Goal: Transaction & Acquisition: Purchase product/service

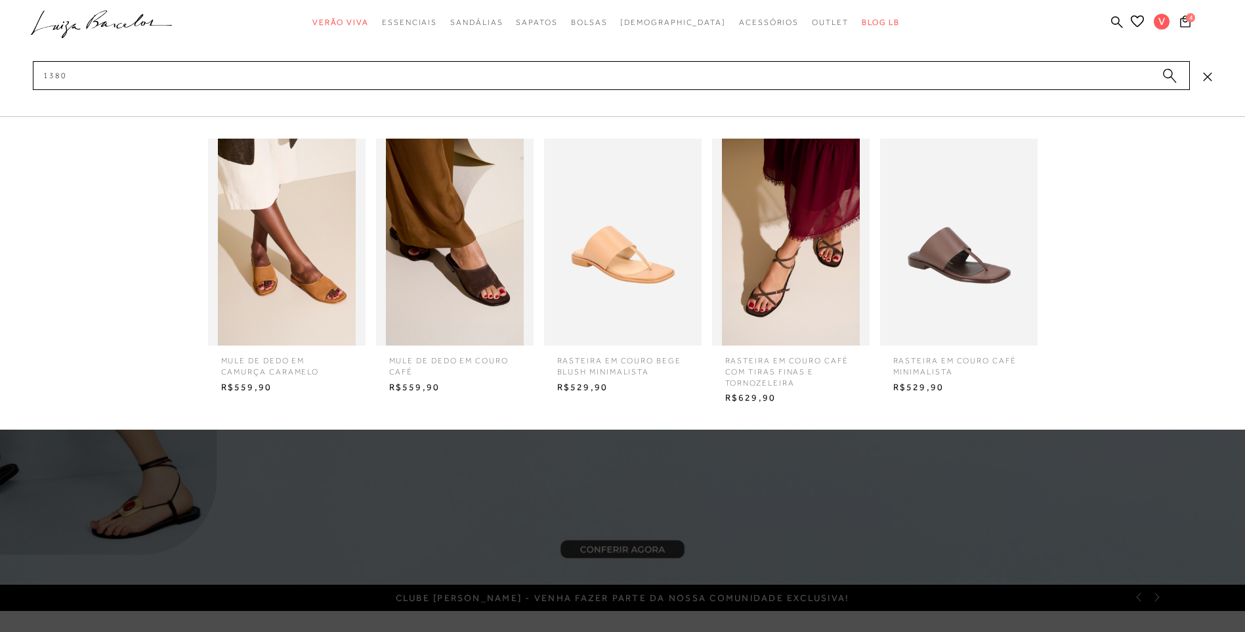
type input "1380"
click at [625, 270] on img at bounding box center [623, 242] width 158 height 207
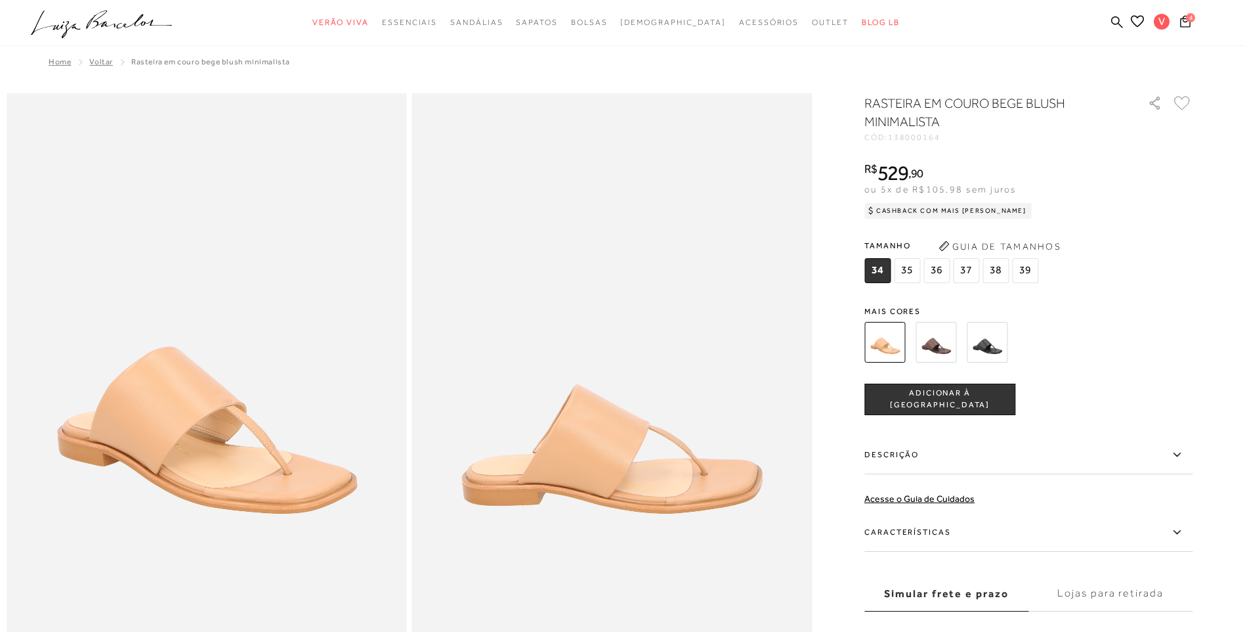
click at [725, 480] on img at bounding box center [612, 393] width 400 height 600
drag, startPoint x: 955, startPoint y: 134, endPoint x: 898, endPoint y: 140, distance: 57.5
click at [898, 140] on div "CÓD: 138000164" at bounding box center [996, 137] width 263 height 8
copy span "138000164"
click at [933, 348] on img at bounding box center [936, 342] width 41 height 41
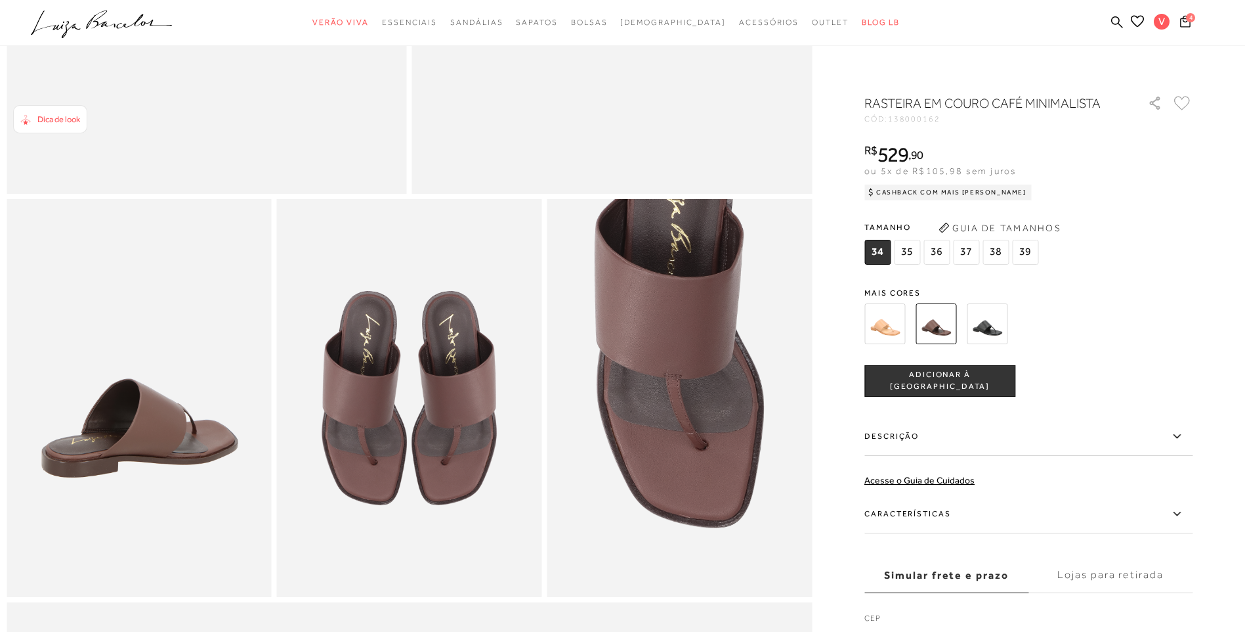
scroll to position [448, 0]
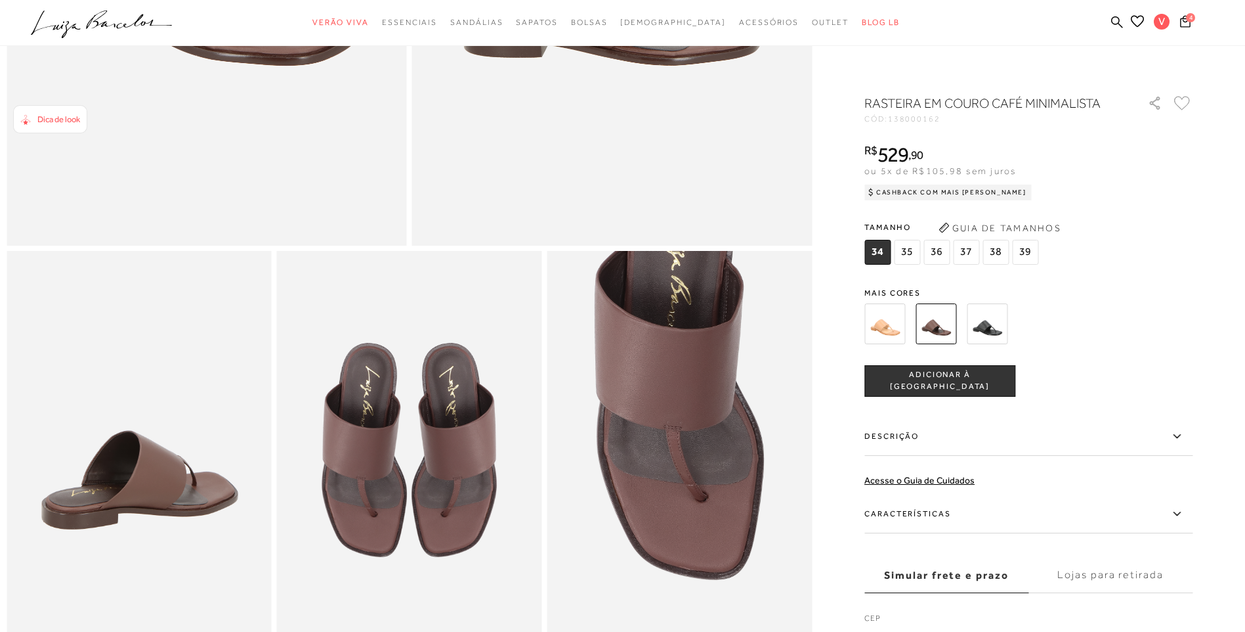
click at [996, 326] on img at bounding box center [987, 323] width 41 height 41
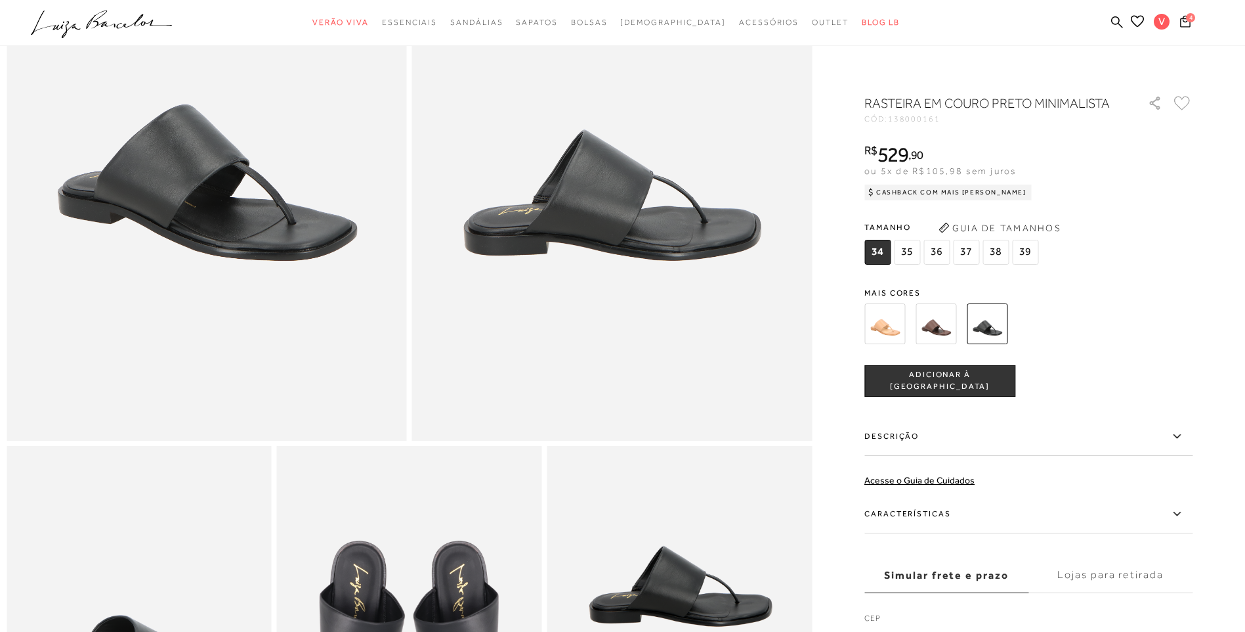
scroll to position [263, 0]
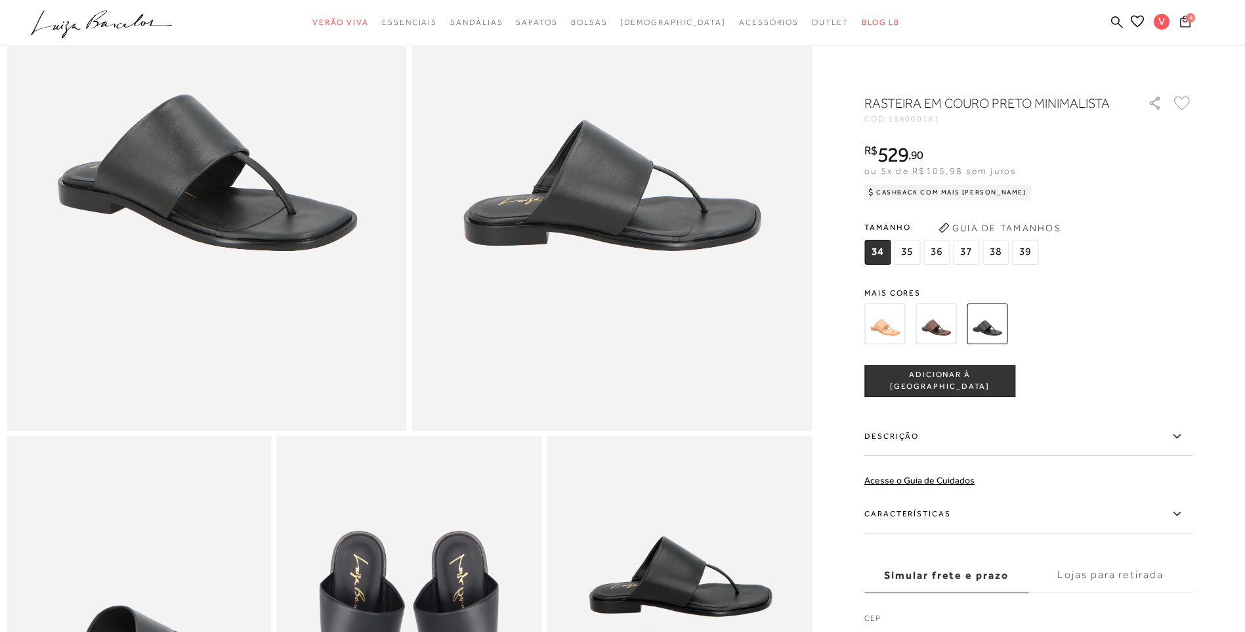
click at [1183, 20] on icon at bounding box center [1185, 21] width 11 height 12
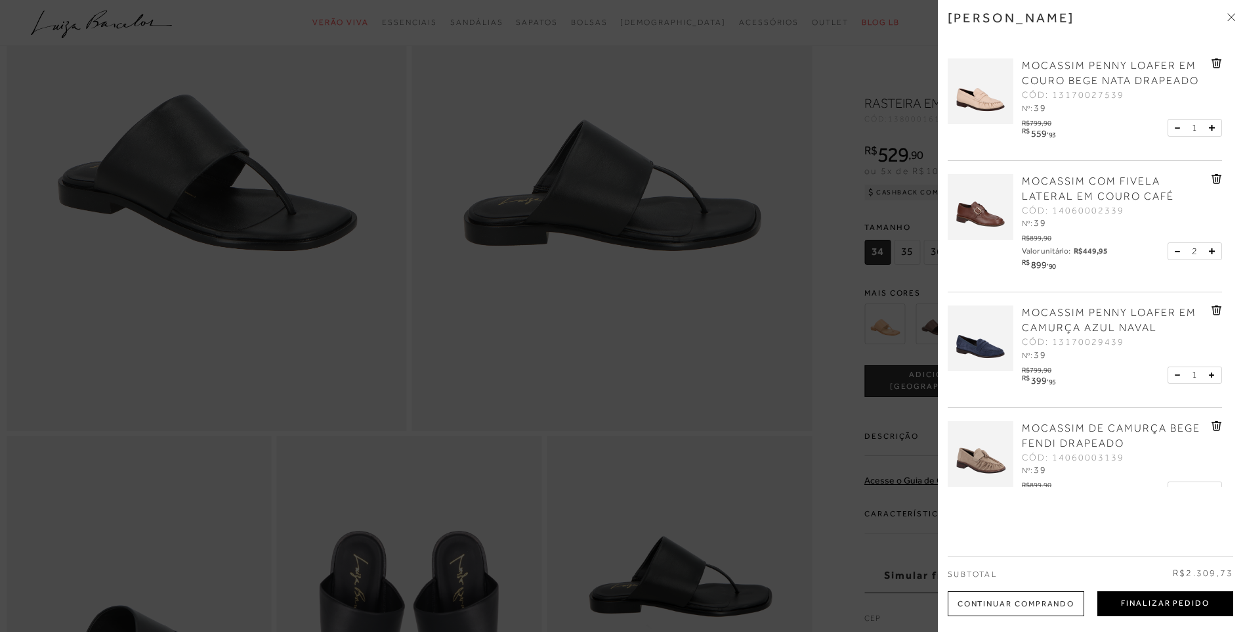
click at [1178, 609] on button "Finalizar Pedido" at bounding box center [1166, 603] width 136 height 25
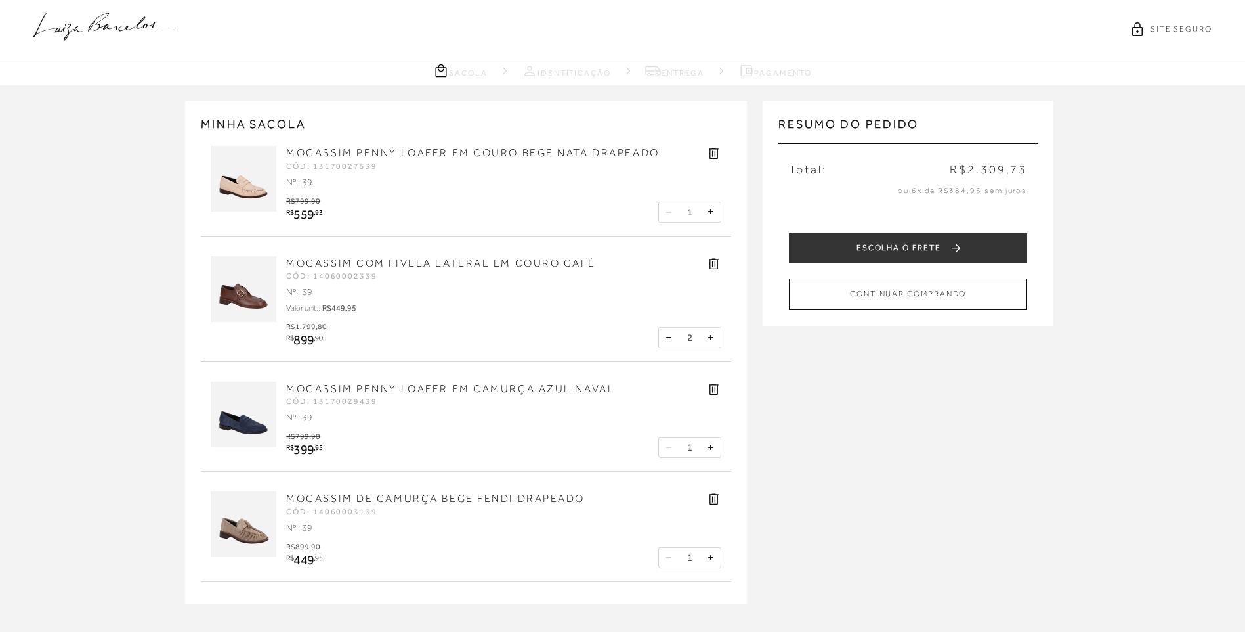
scroll to position [66, 0]
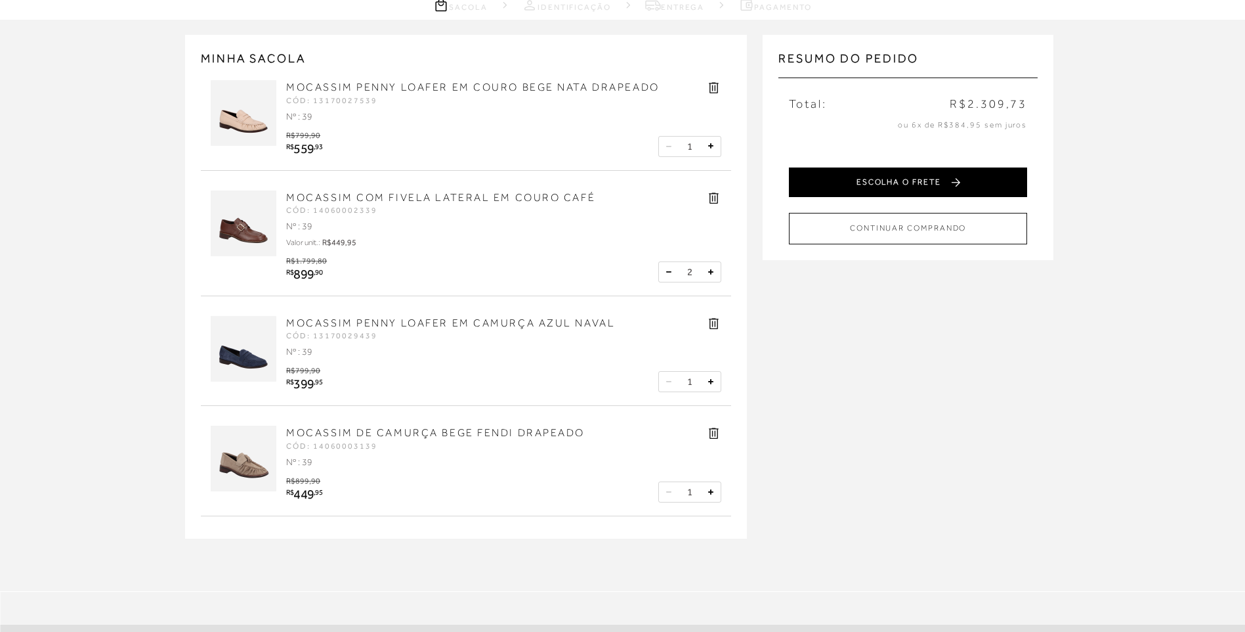
click at [839, 183] on button "ESCOLHA O FRETE" at bounding box center [908, 182] width 238 height 30
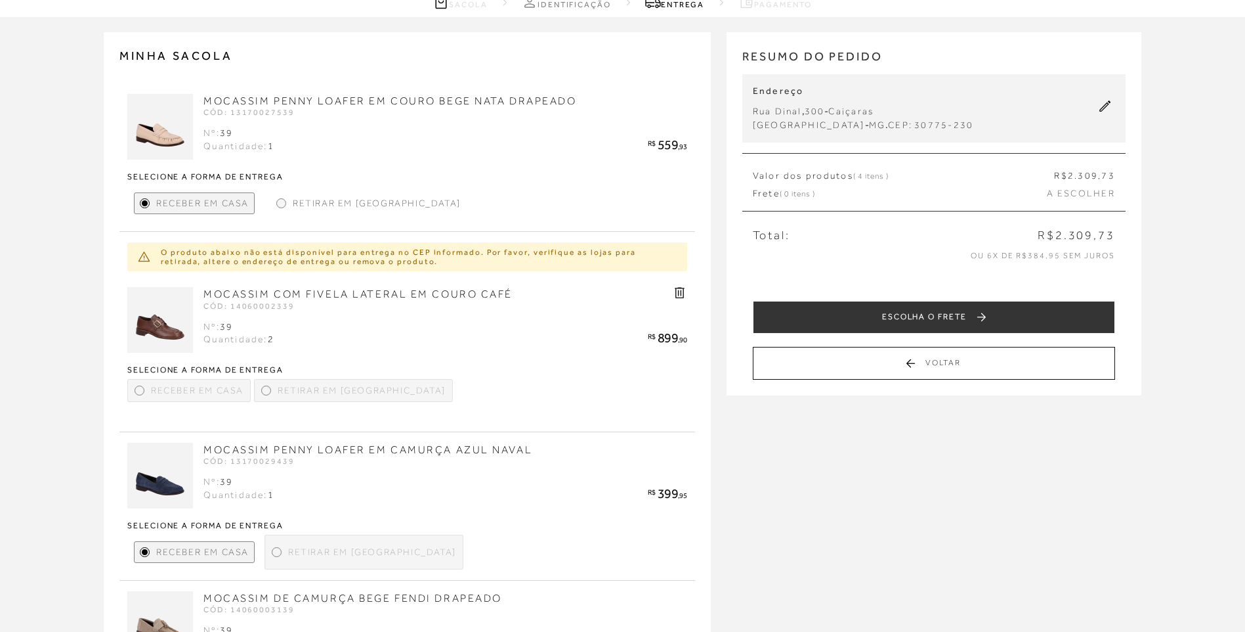
scroll to position [66, 0]
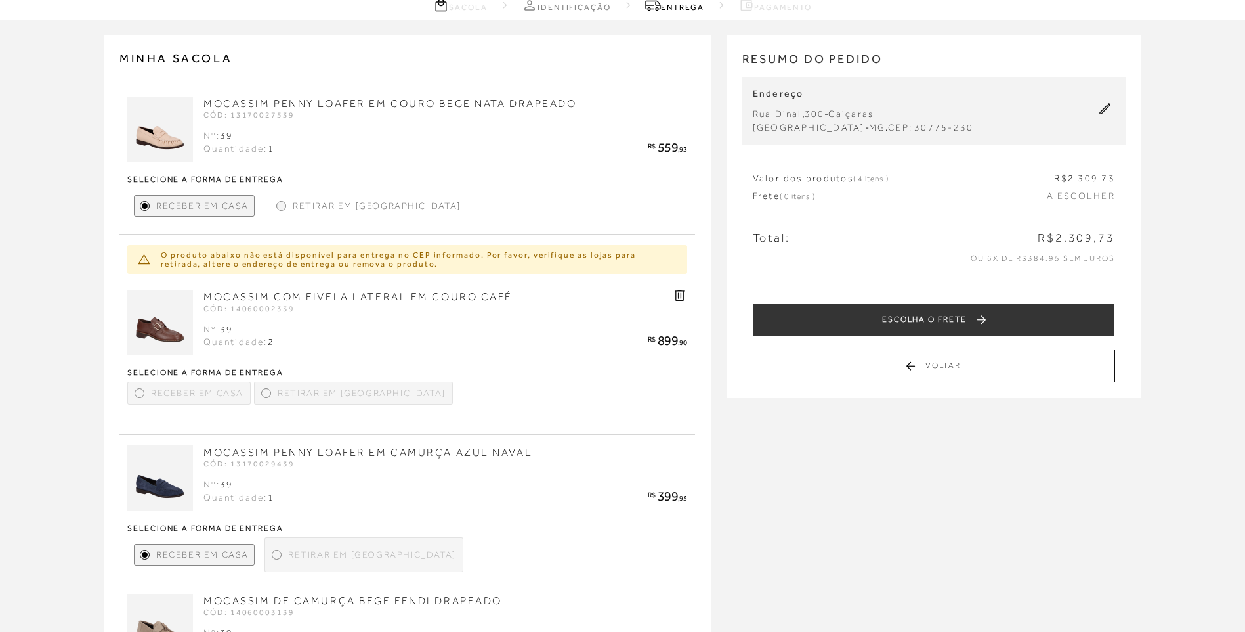
click at [287, 199] on div "Retirar em [GEOGRAPHIC_DATA]" at bounding box center [368, 206] width 195 height 22
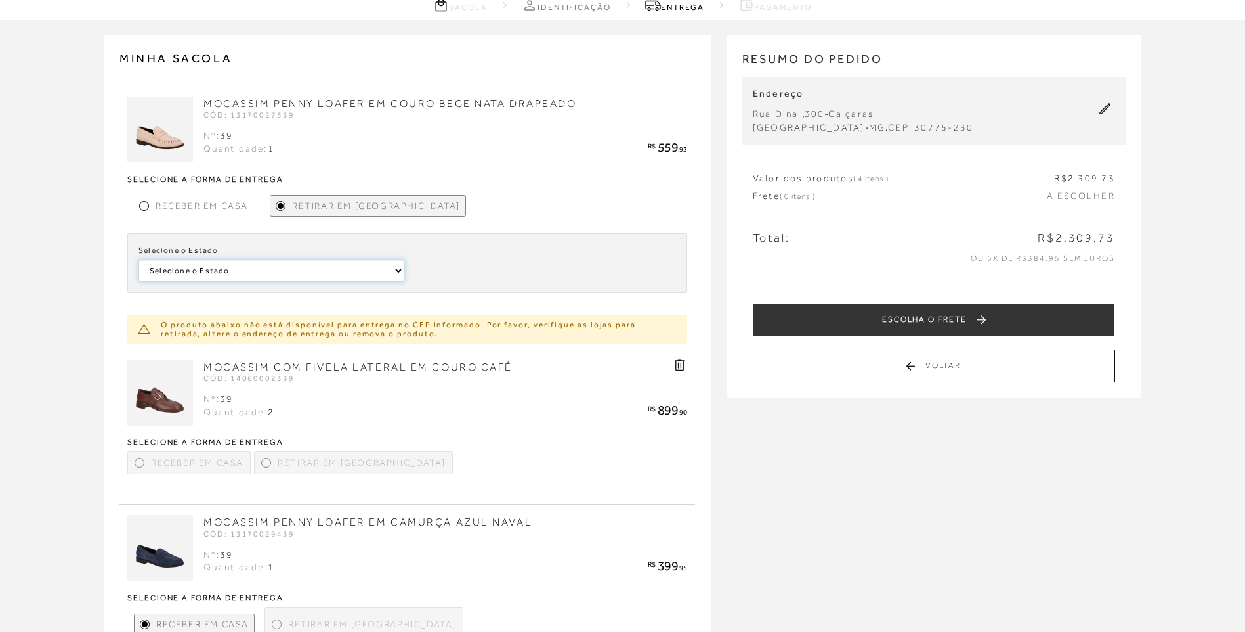
click at [239, 264] on select "Selecione o Estado [GEOGRAPHIC_DATA] [GEOGRAPHIC_DATA] [GEOGRAPHIC_DATA] [GEOGR…" at bounding box center [272, 270] width 266 height 22
select select
click at [139, 259] on select "Selecione o Estado [GEOGRAPHIC_DATA] [GEOGRAPHIC_DATA] [GEOGRAPHIC_DATA] [GEOGR…" at bounding box center [272, 270] width 266 height 22
click at [422, 274] on select "Selecione a [PERSON_NAME] [GEOGRAPHIC_DATA] [PERSON_NAME][GEOGRAPHIC_DATA] - [G…" at bounding box center [543, 270] width 266 height 22
click at [451, 221] on div "Receber em Casa Retirar em [GEOGRAPHIC_DATA] Selecione o Estado Selecione o Est…" at bounding box center [407, 240] width 560 height 104
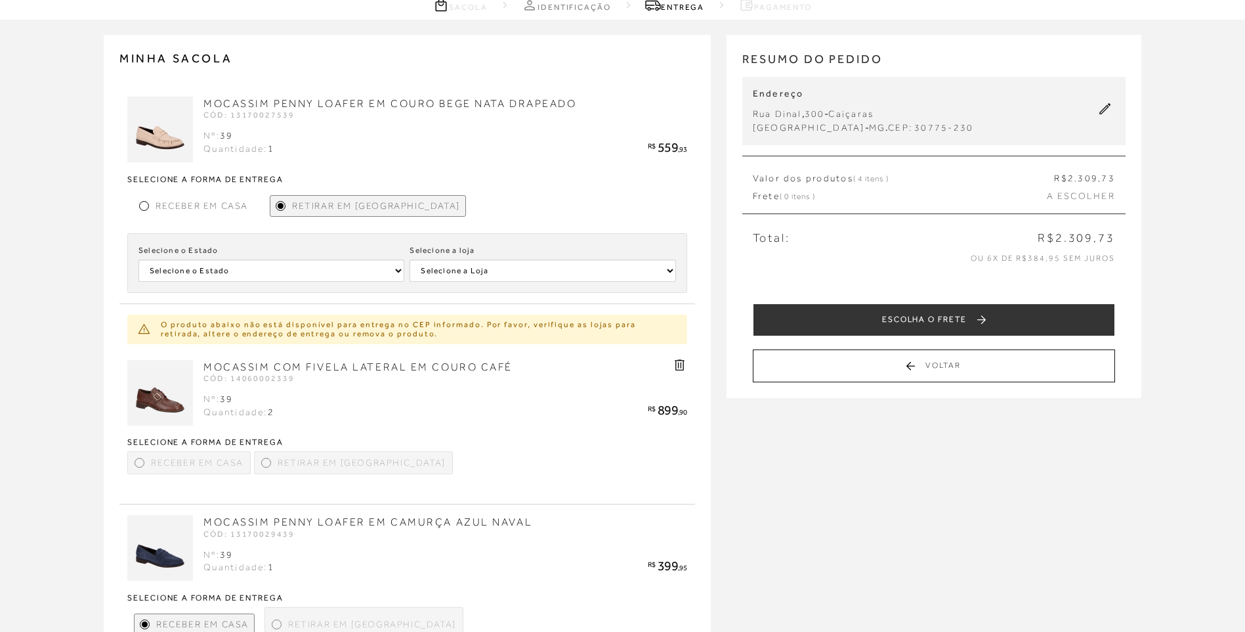
scroll to position [394, 0]
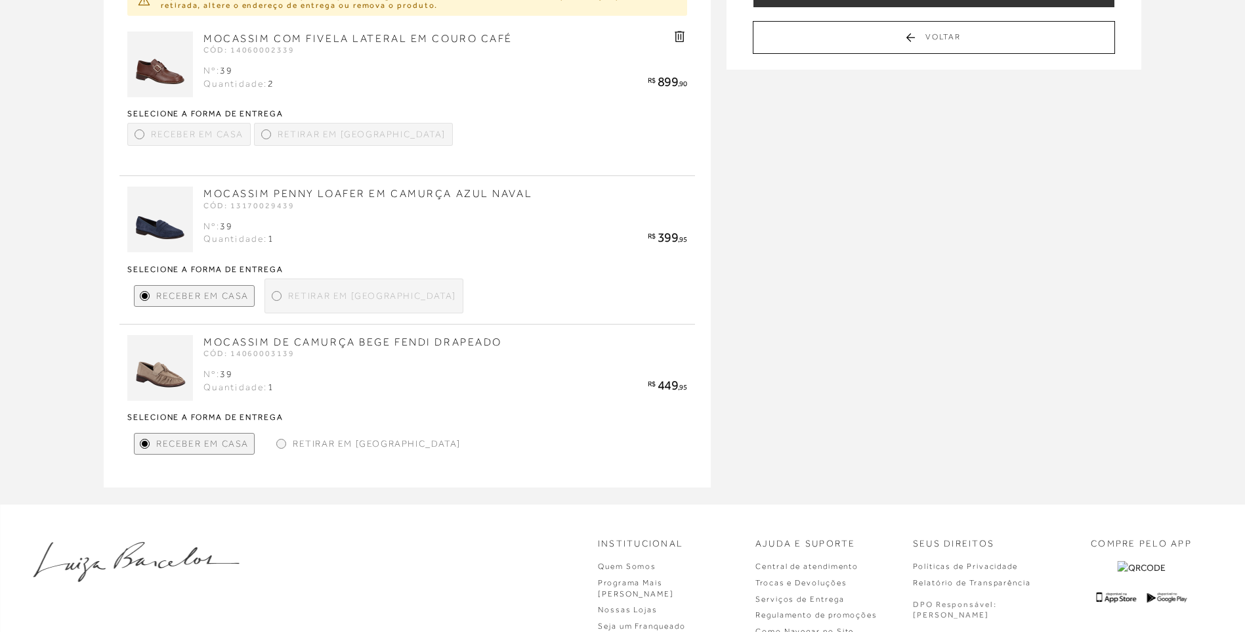
click at [268, 128] on div "Retirar em [GEOGRAPHIC_DATA]" at bounding box center [353, 134] width 199 height 23
click at [284, 444] on div at bounding box center [281, 443] width 6 height 6
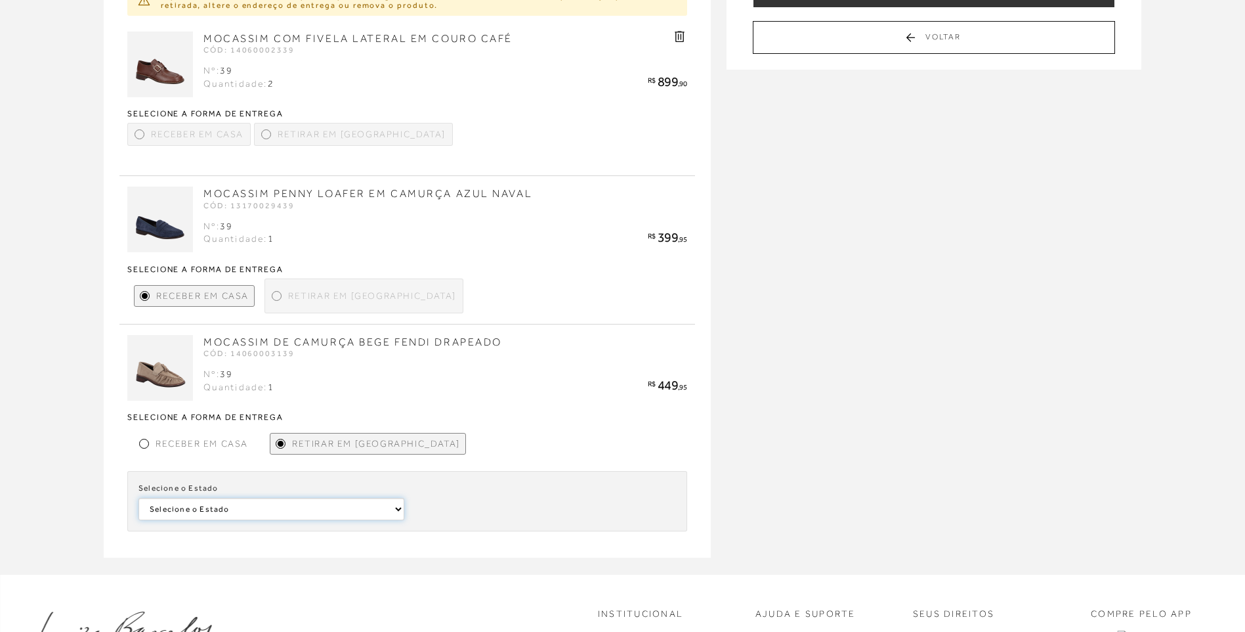
select select
click at [484, 525] on div "Selecione o Estado Selecione o Estado [GEOGRAPHIC_DATA] Selecione a loja Seleci…" at bounding box center [407, 501] width 560 height 60
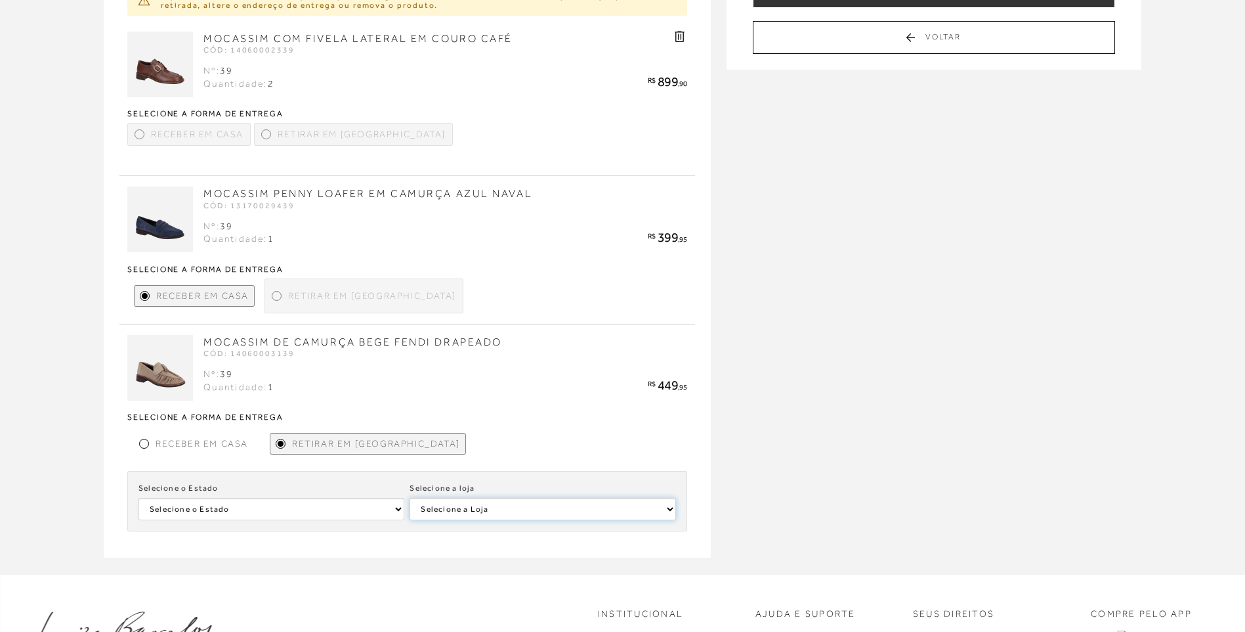
select select
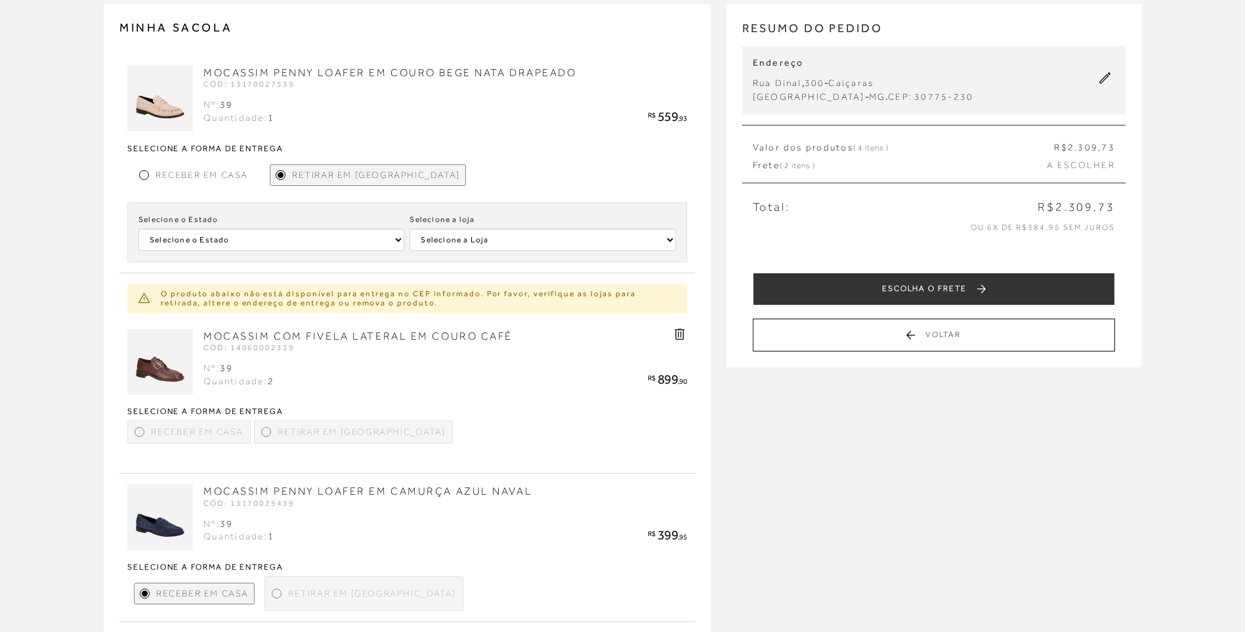
scroll to position [0, 0]
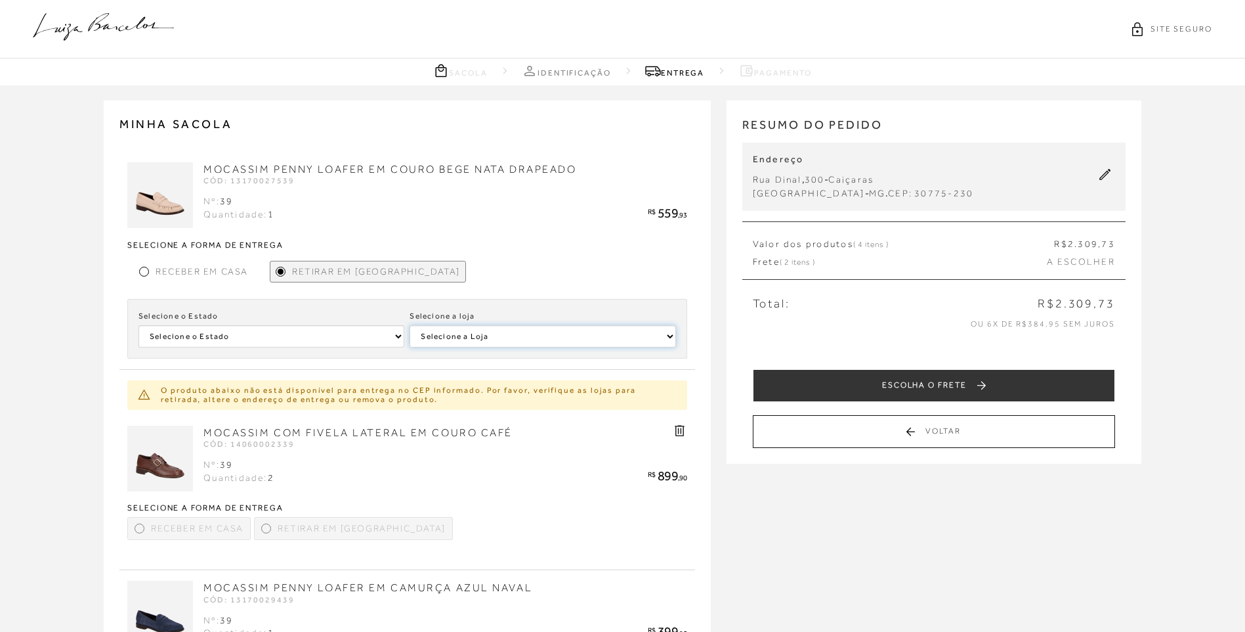
click at [492, 335] on select "Selecione a [PERSON_NAME] [GEOGRAPHIC_DATA] [PERSON_NAME][GEOGRAPHIC_DATA] - [G…" at bounding box center [543, 336] width 266 height 22
select select
click at [410, 325] on select "Selecione a [PERSON_NAME] [GEOGRAPHIC_DATA] [PERSON_NAME][GEOGRAPHIC_DATA] - [G…" at bounding box center [543, 336] width 266 height 22
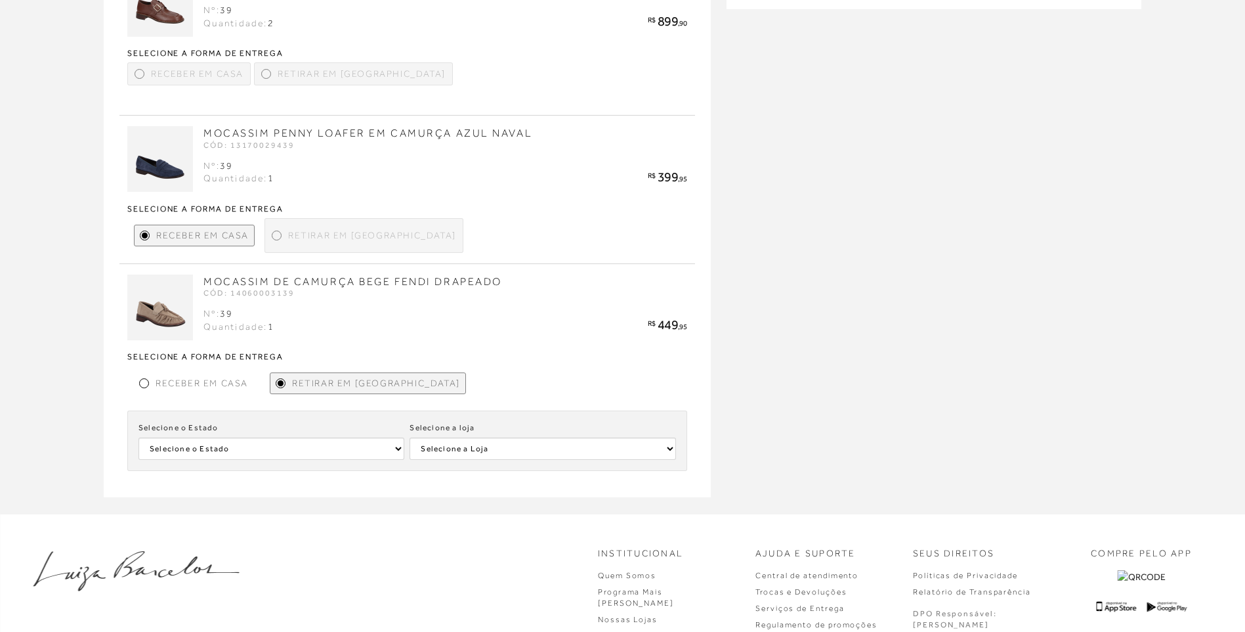
scroll to position [460, 0]
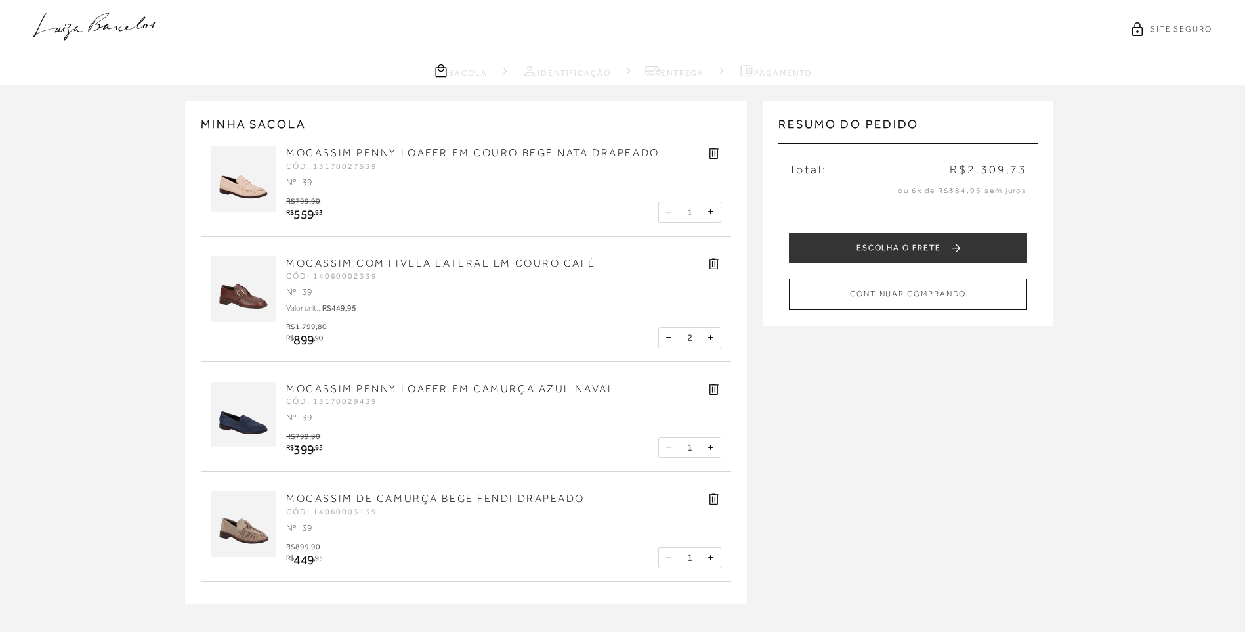
drag, startPoint x: 667, startPoint y: 333, endPoint x: 675, endPoint y: 345, distance: 15.1
click at [667, 333] on button at bounding box center [668, 337] width 13 height 13
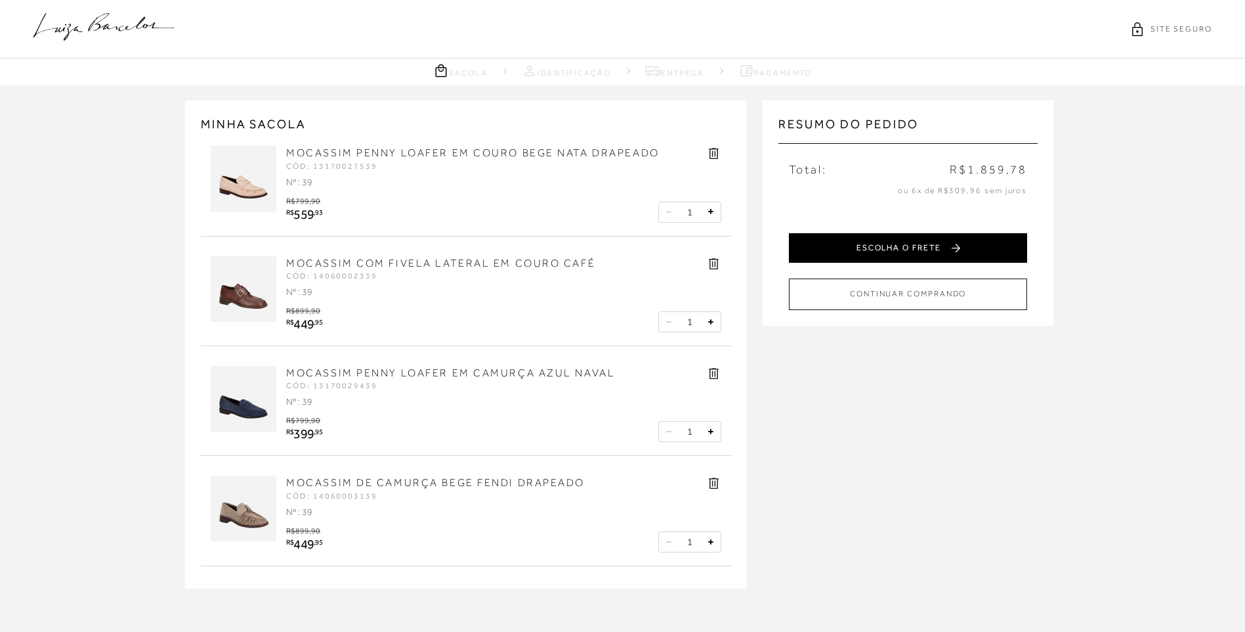
click at [878, 247] on button "ESCOLHA O FRETE" at bounding box center [908, 248] width 238 height 30
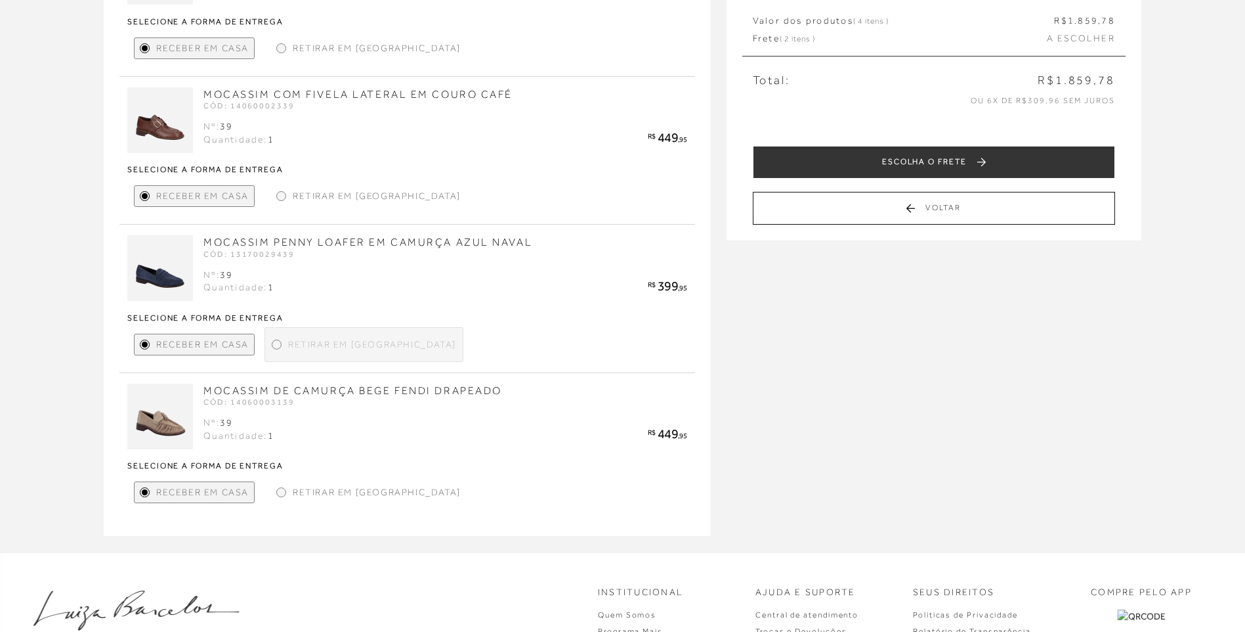
scroll to position [389, 0]
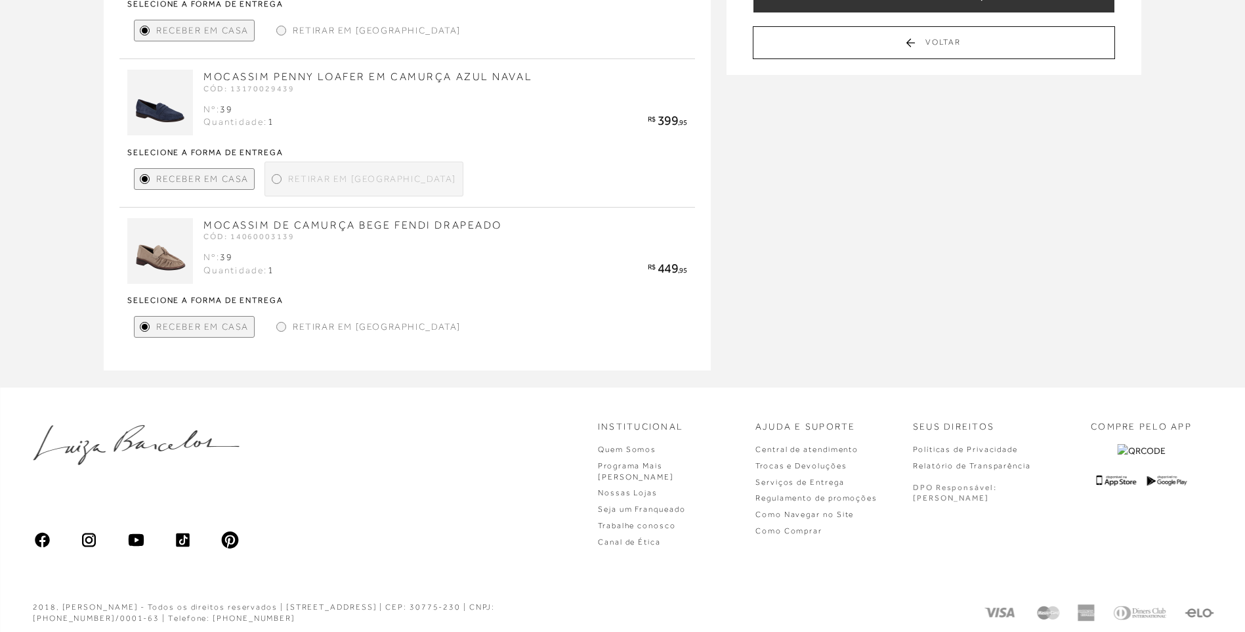
click at [297, 181] on span "Retirar em [GEOGRAPHIC_DATA]" at bounding box center [372, 179] width 168 height 14
click at [279, 326] on div at bounding box center [281, 327] width 6 height 6
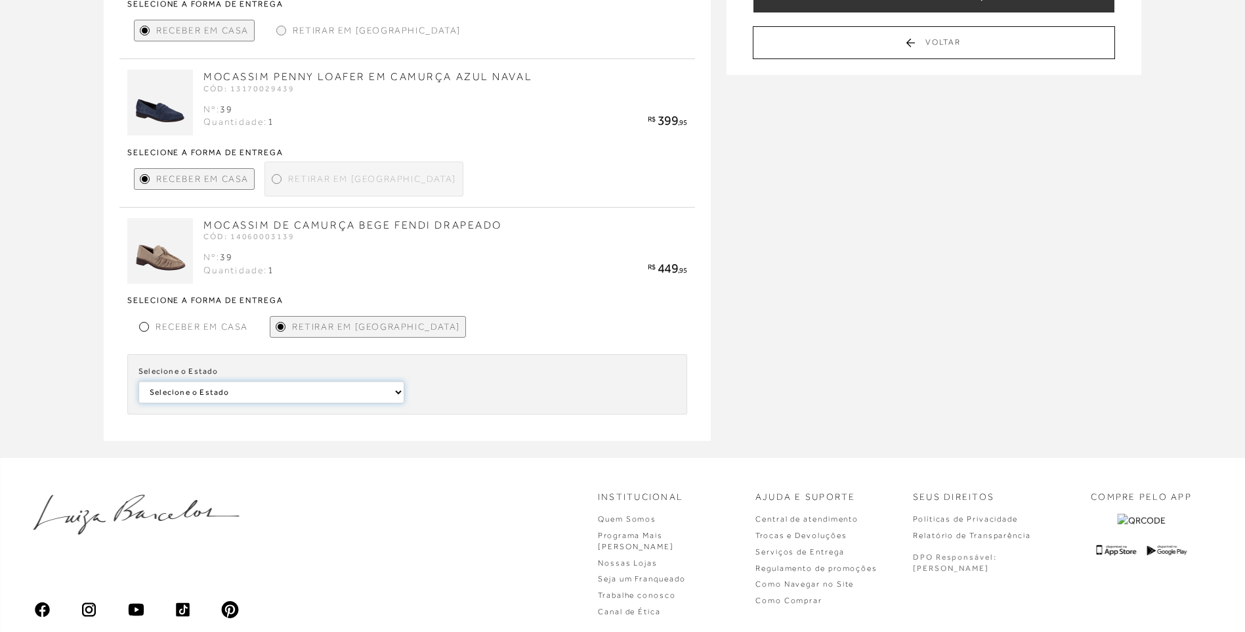
click at [0, 0] on select "Selecione o Estado [GEOGRAPHIC_DATA]" at bounding box center [0, 0] width 0 height 0
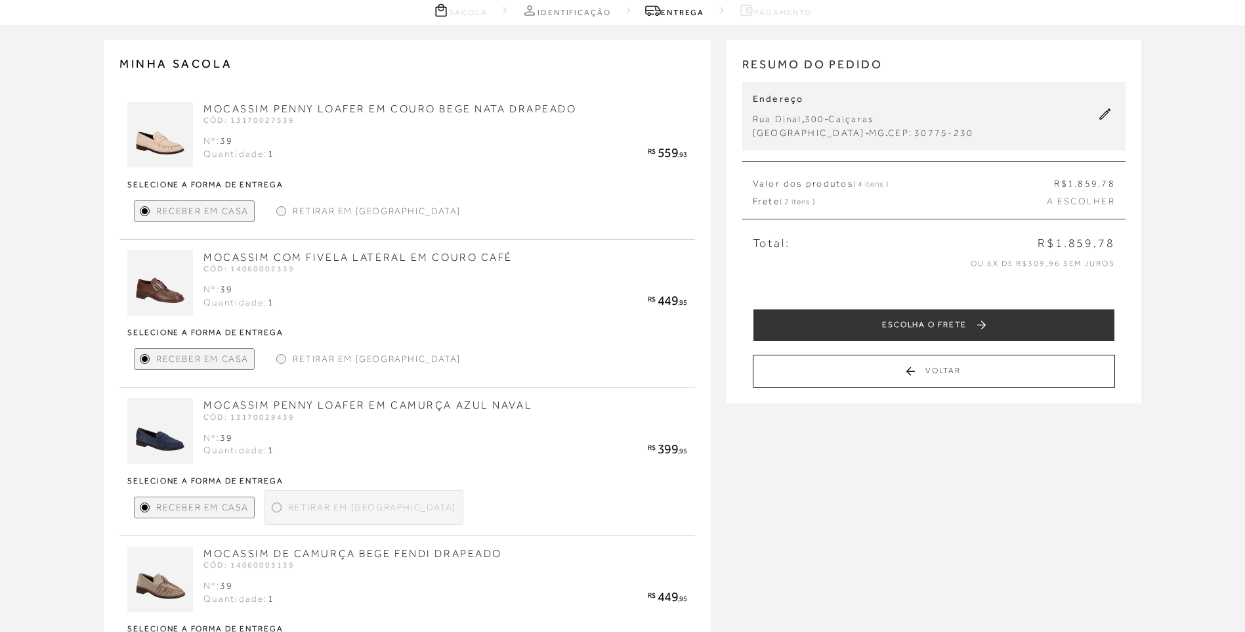
click at [287, 215] on div "Retirar em [GEOGRAPHIC_DATA]" at bounding box center [368, 211] width 195 height 22
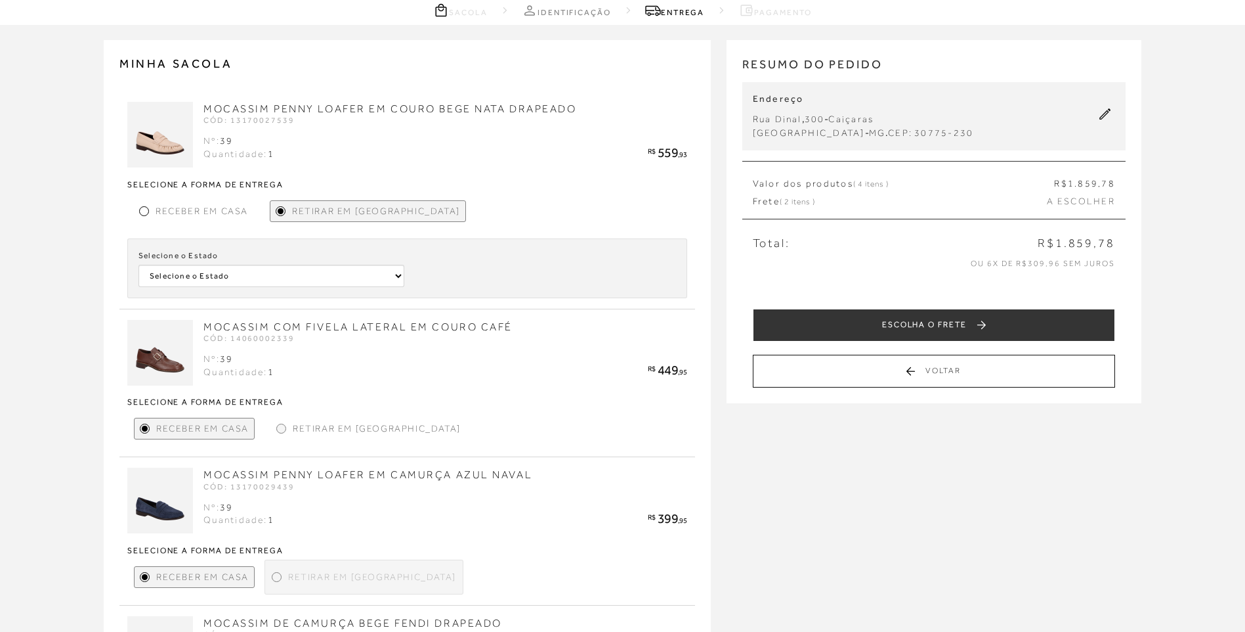
drag, startPoint x: 288, startPoint y: 262, endPoint x: 286, endPoint y: 276, distance: 14.7
click at [286, 269] on div "Selecione o Estado Selecione o Estado [GEOGRAPHIC_DATA] [GEOGRAPHIC_DATA] [GEOG…" at bounding box center [272, 267] width 266 height 37
click at [285, 278] on select "Selecione o Estado [GEOGRAPHIC_DATA] [GEOGRAPHIC_DATA] [GEOGRAPHIC_DATA] [GEOGR…" at bounding box center [272, 276] width 266 height 22
select select
click at [139, 265] on select "Selecione o Estado [GEOGRAPHIC_DATA] [GEOGRAPHIC_DATA] [GEOGRAPHIC_DATA] [GEOGR…" at bounding box center [272, 276] width 266 height 22
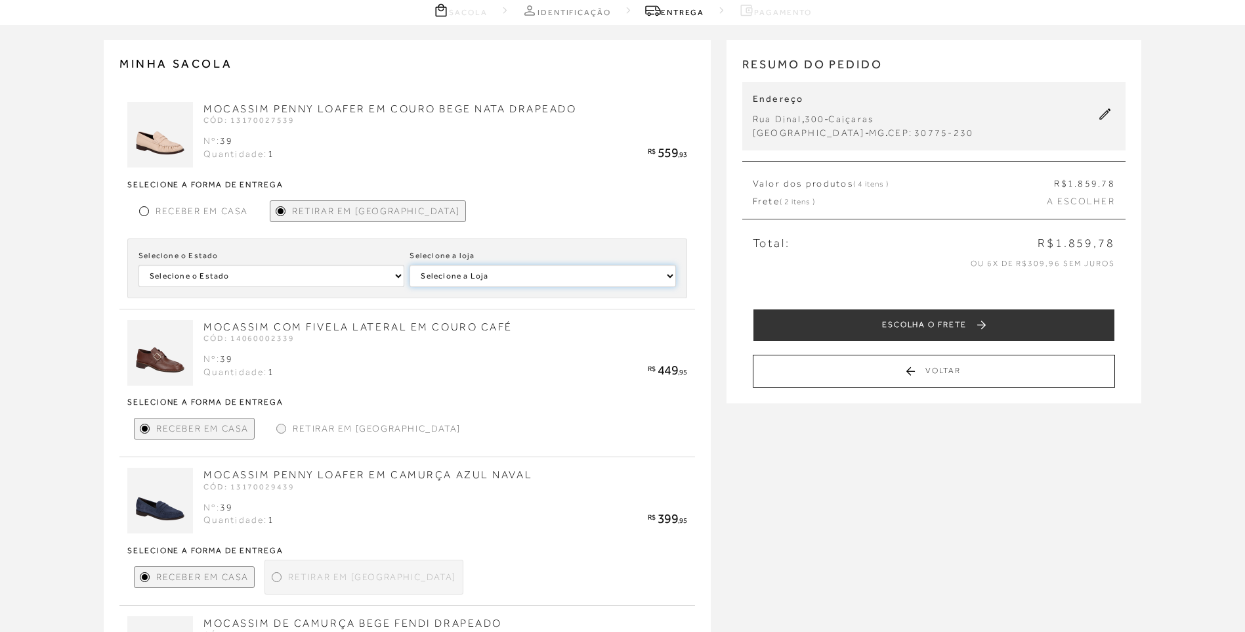
click at [481, 284] on select "Selecione a [PERSON_NAME] [GEOGRAPHIC_DATA] [PERSON_NAME][GEOGRAPHIC_DATA] - [G…" at bounding box center [543, 276] width 266 height 22
click at [465, 392] on div "MOCASSIM COM FIVELA LATERAL EM COURO CAFÉ CÓD: 14060002339 Nº: 39 Quantidade: 1…" at bounding box center [407, 383] width 560 height 127
click at [293, 435] on span "Retirar em [GEOGRAPHIC_DATA]" at bounding box center [377, 428] width 168 height 14
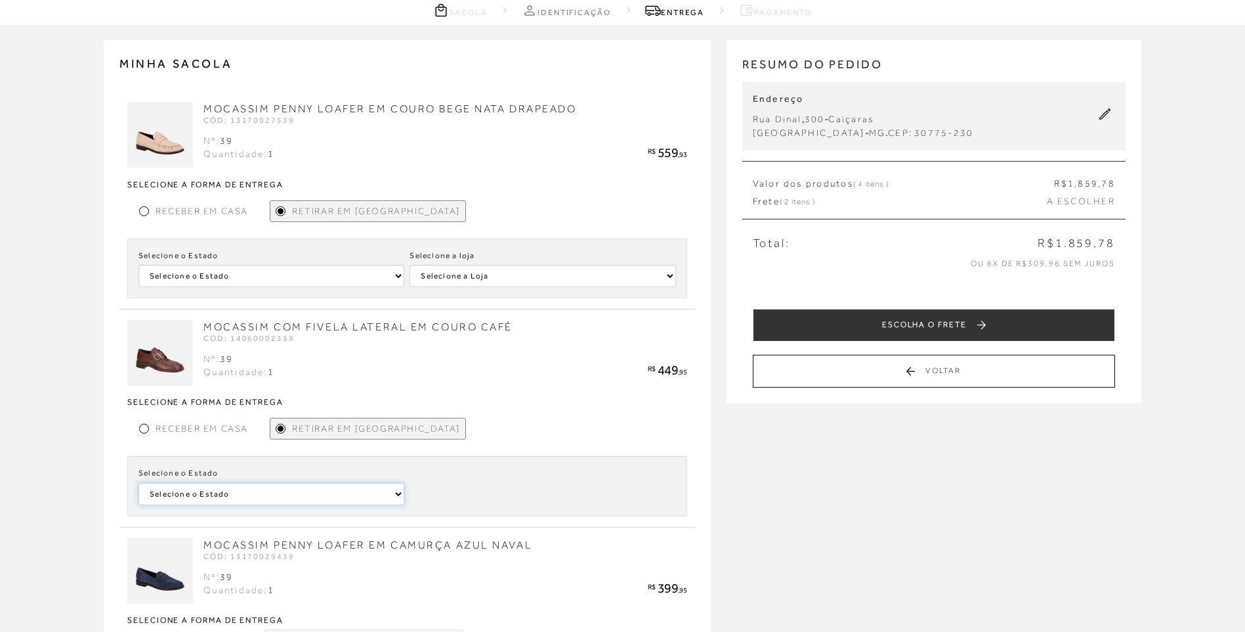
click at [335, 287] on select "Selecione o [GEOGRAPHIC_DATA] [GEOGRAPHIC_DATA] [GEOGRAPHIC_DATA] [GEOGRAPHIC_D…" at bounding box center [272, 276] width 266 height 22
select select
click at [139, 287] on select "Selecione o [GEOGRAPHIC_DATA] [GEOGRAPHIC_DATA] [GEOGRAPHIC_DATA] [GEOGRAPHIC_D…" at bounding box center [272, 276] width 266 height 22
drag, startPoint x: 452, startPoint y: 481, endPoint x: 454, endPoint y: 490, distance: 9.4
click at [454, 488] on div "Selecione a loja Selecione a [PERSON_NAME] DIAMOND MALL" at bounding box center [543, 485] width 266 height 37
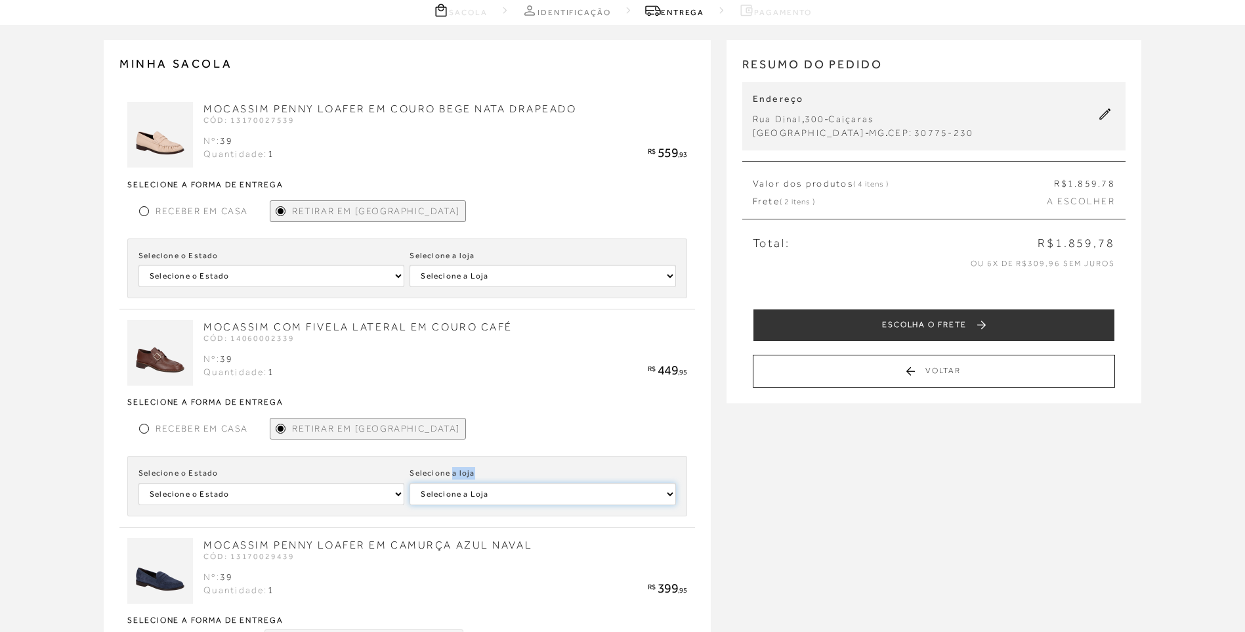
click at [455, 287] on select "Selecione a [PERSON_NAME] DIAMOND MALL" at bounding box center [543, 276] width 266 height 22
select select
click at [410, 287] on select "Selecione a [PERSON_NAME] DIAMOND MALL" at bounding box center [543, 276] width 266 height 22
click at [451, 393] on main "MINHA SACOLA MOCASSIM PENNY LOAFER EM COURO BEGE NATA DRAPEADO CÓD: 13170027539…" at bounding box center [622, 475] width 1245 height 900
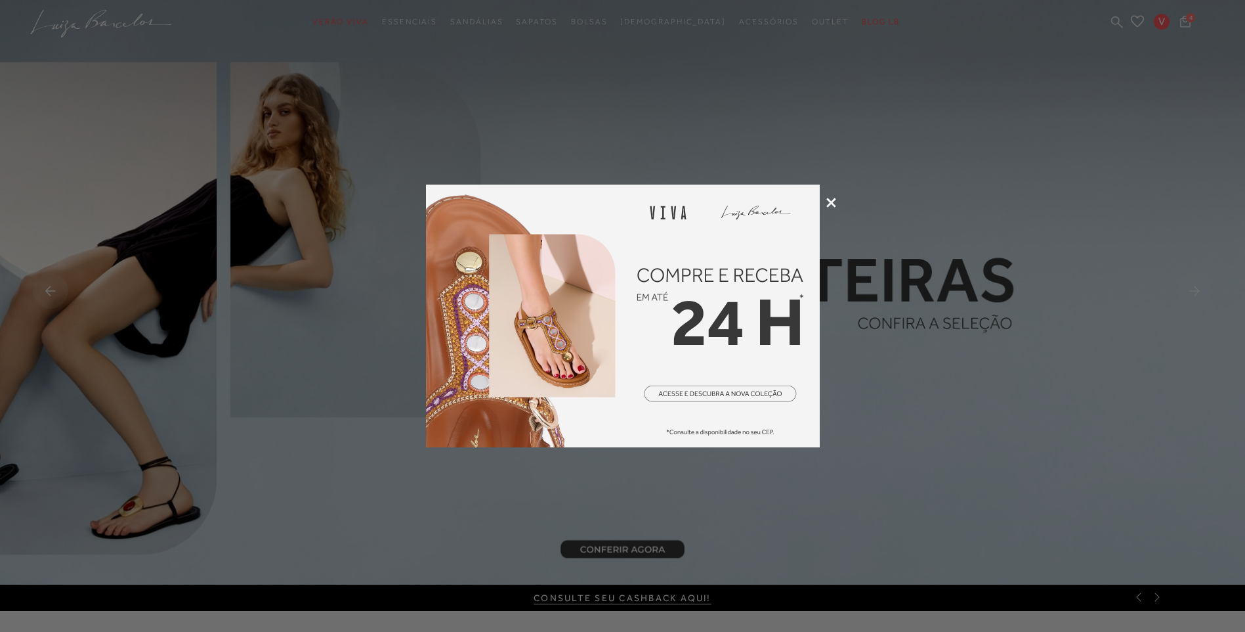
click at [825, 200] on div at bounding box center [622, 316] width 1245 height 632
click at [828, 200] on icon at bounding box center [831, 203] width 10 height 10
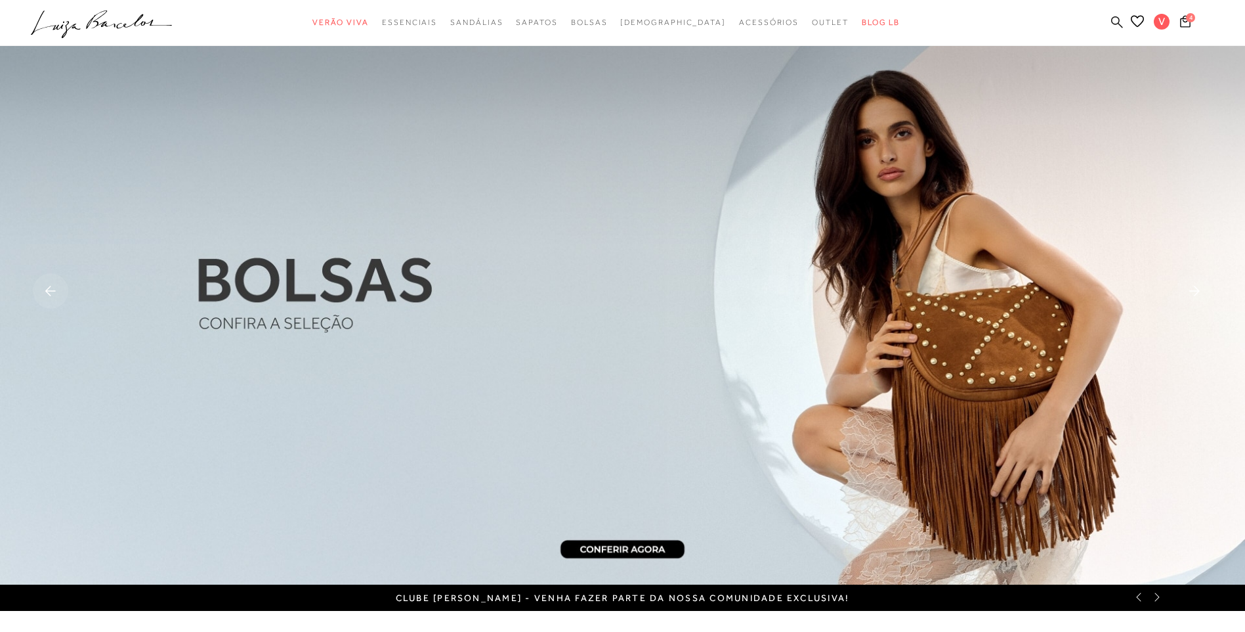
click at [1115, 19] on icon at bounding box center [1117, 22] width 12 height 12
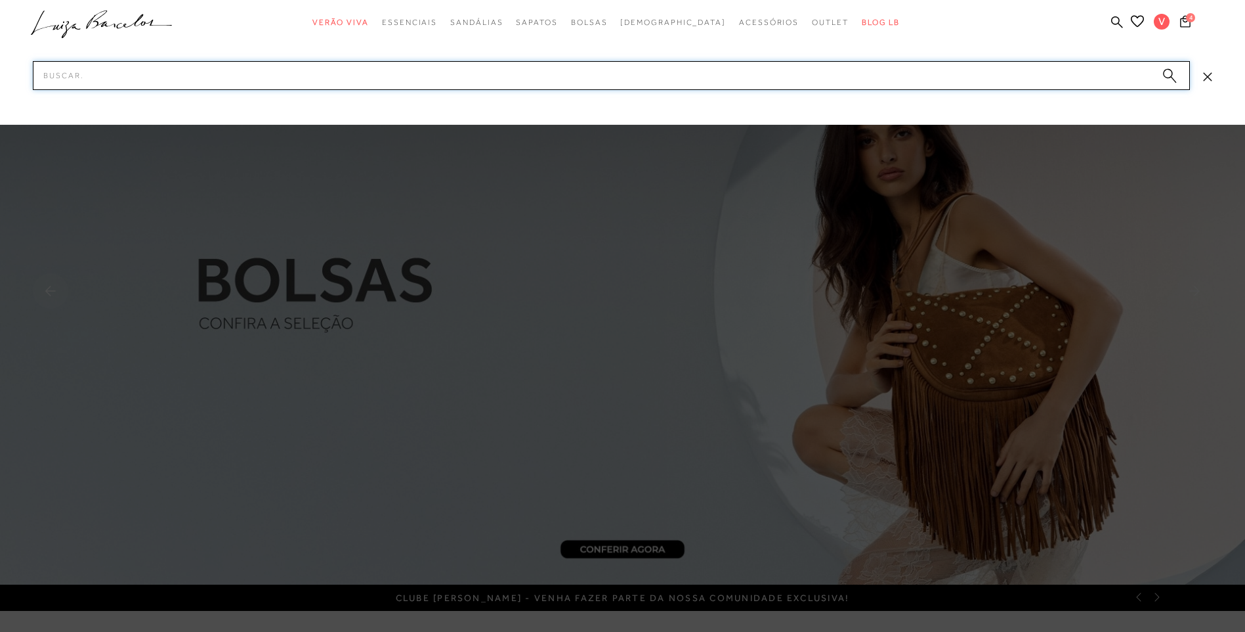
click at [995, 81] on input "Pesquisar" at bounding box center [611, 75] width 1157 height 29
paste input "1380001"
type input "1380001"
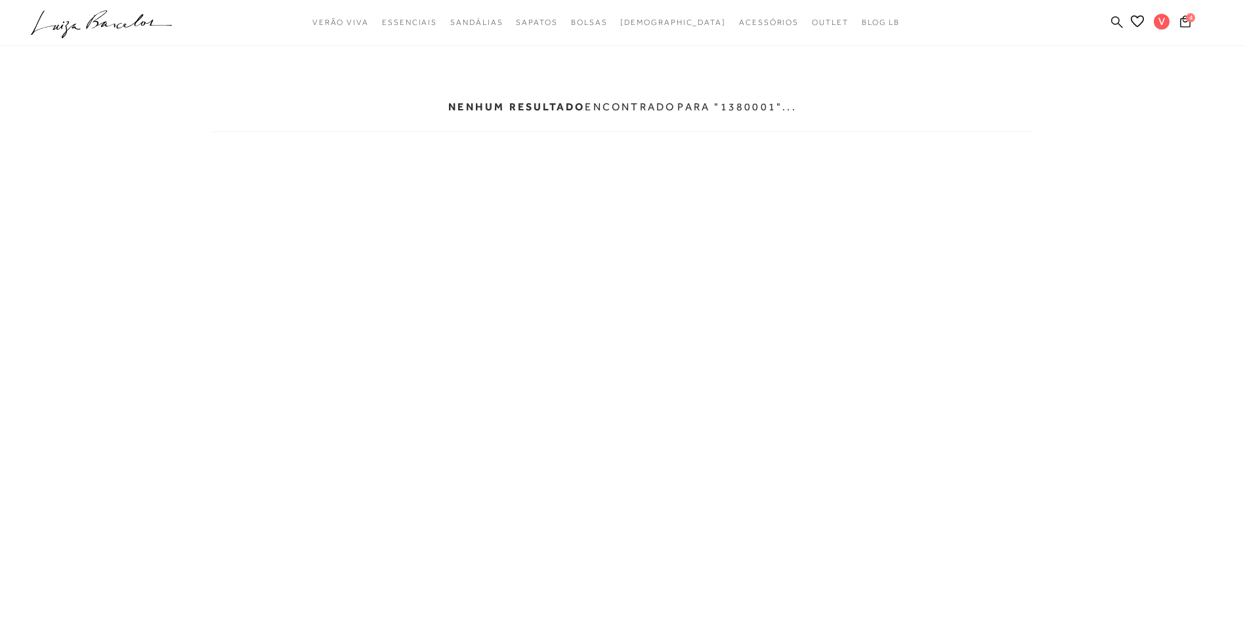
click at [1112, 24] on icon at bounding box center [1117, 22] width 12 height 12
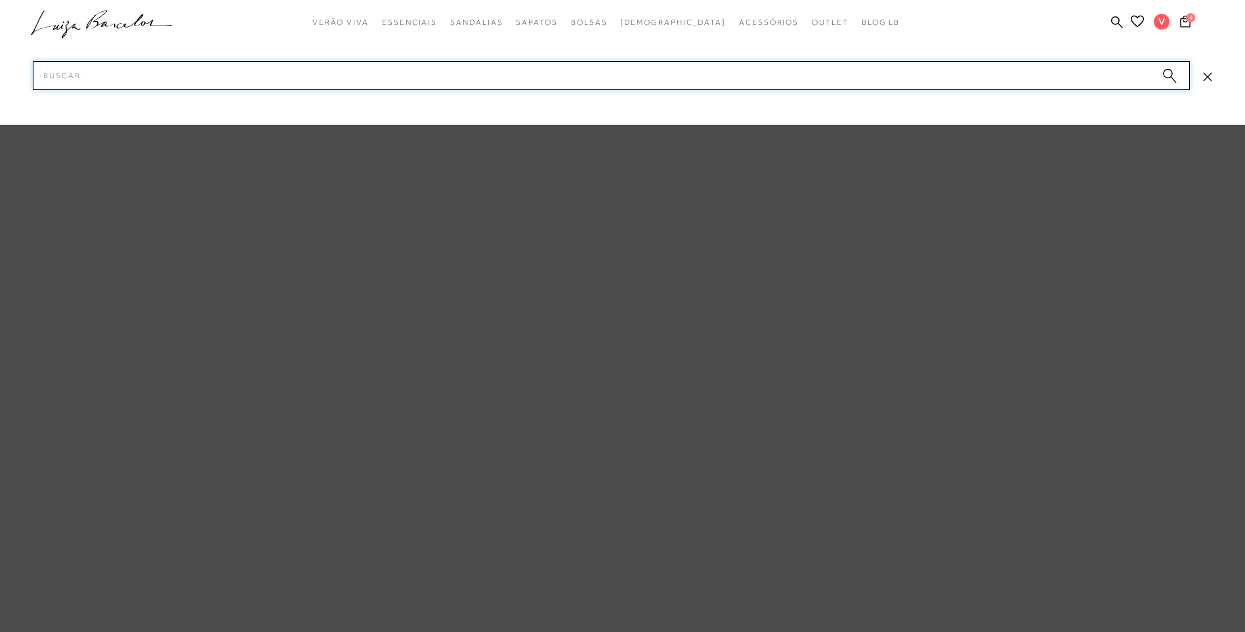
click at [653, 84] on input "Pesquisar" at bounding box center [611, 75] width 1157 height 29
paste input "1380001"
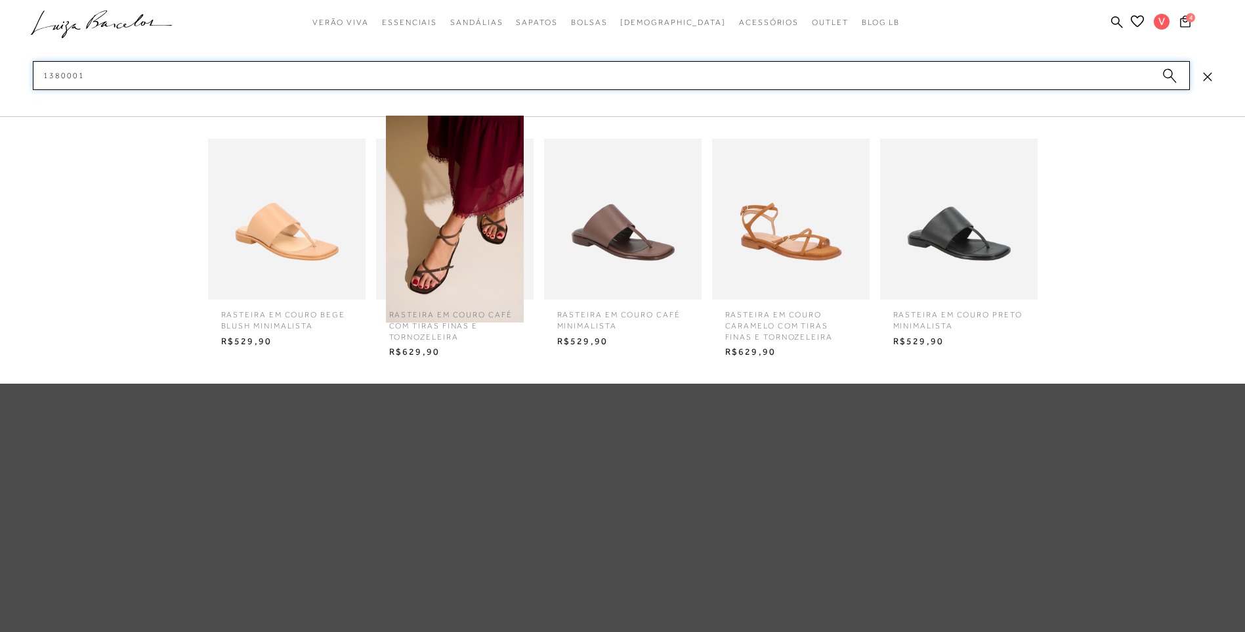
type input "1380001"
click at [303, 230] on img at bounding box center [287, 219] width 158 height 207
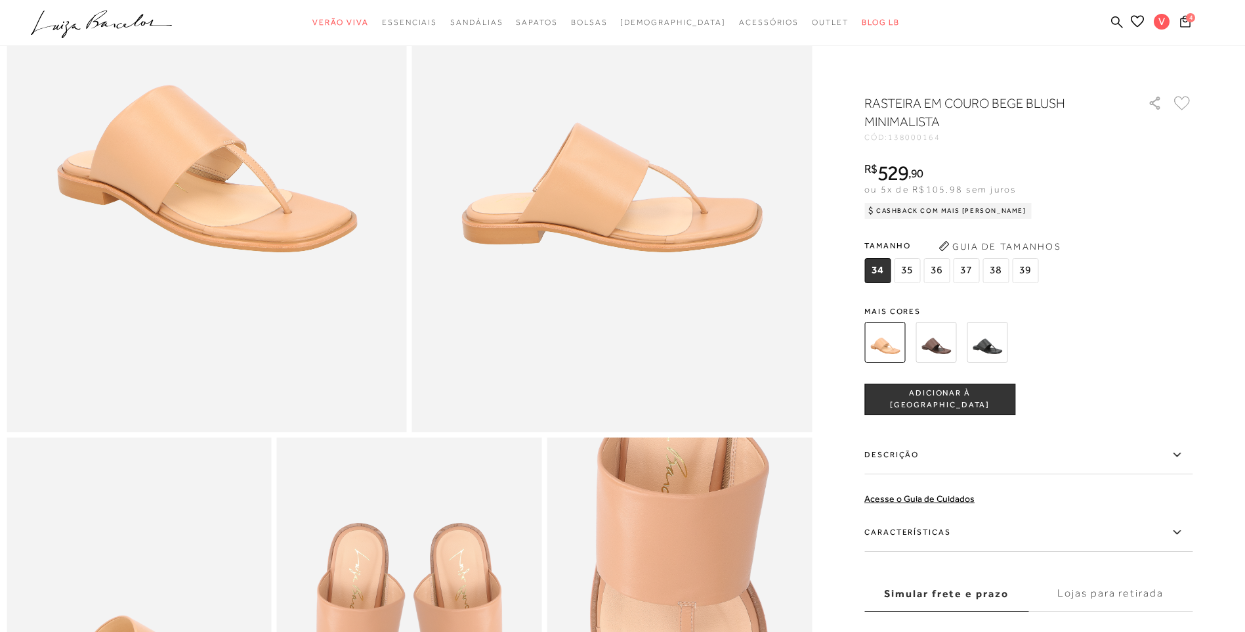
scroll to position [263, 0]
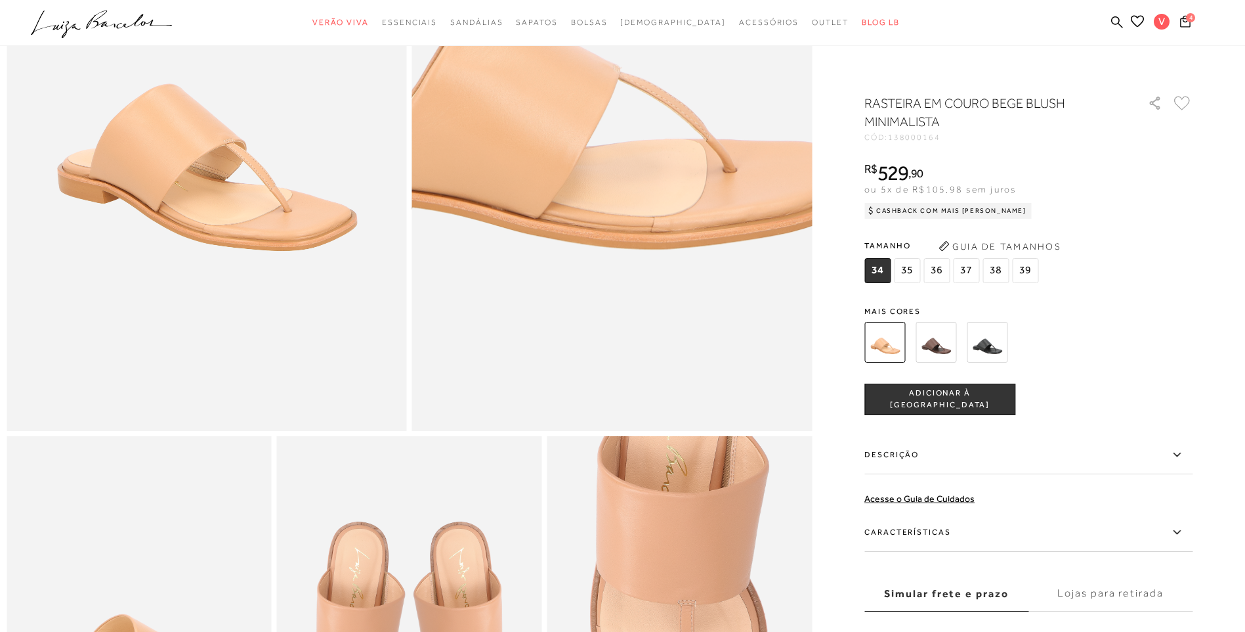
click at [683, 257] on img at bounding box center [545, 9] width 800 height 1201
